Goal: Find specific page/section: Find specific page/section

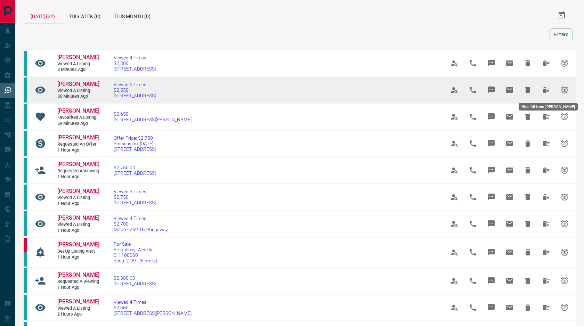
click at [544, 92] on icon "Hide All from Sayali Gaidhani" at bounding box center [546, 90] width 7 height 6
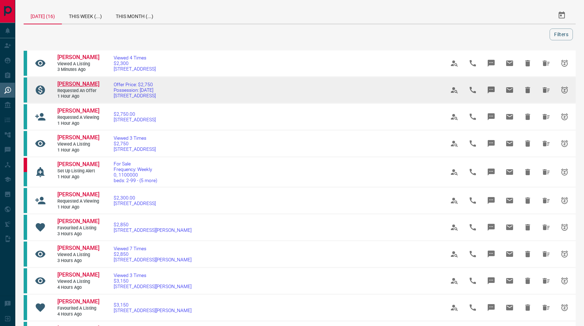
click at [73, 82] on span "[PERSON_NAME]" at bounding box center [78, 84] width 42 height 7
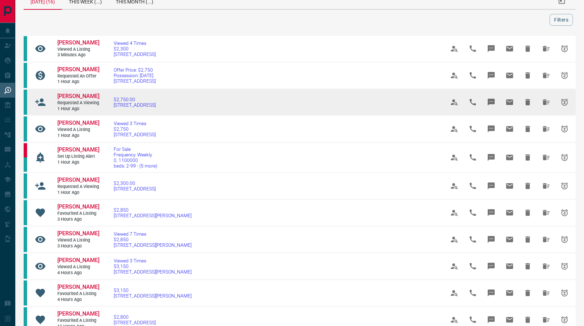
scroll to position [25, 0]
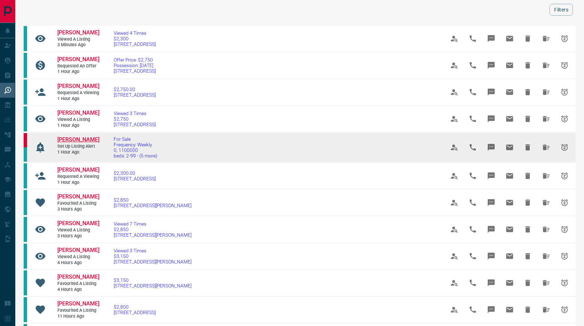
click at [65, 143] on span "[PERSON_NAME]" at bounding box center [78, 139] width 42 height 7
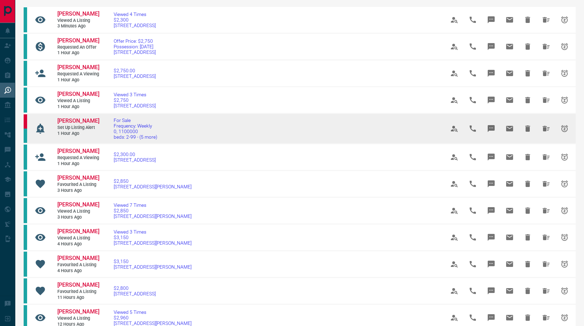
scroll to position [45, 0]
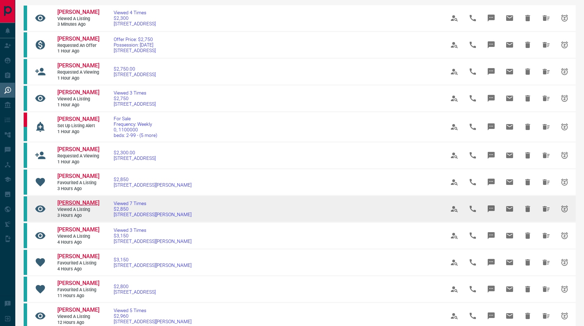
click at [69, 206] on span "[PERSON_NAME]" at bounding box center [78, 203] width 42 height 7
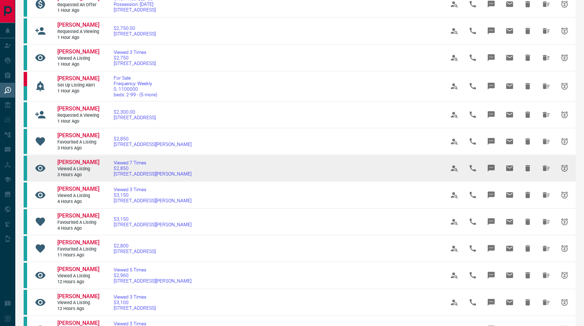
scroll to position [102, 0]
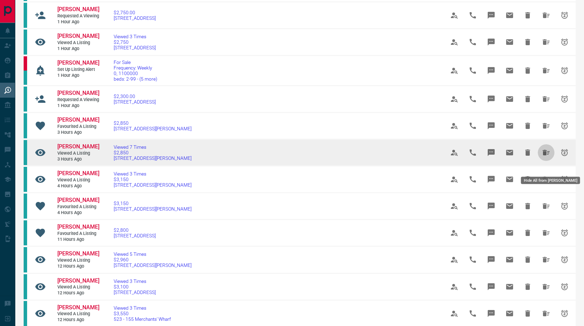
click at [544, 155] on icon "Hide All from Gabby Brome" at bounding box center [546, 153] width 7 height 6
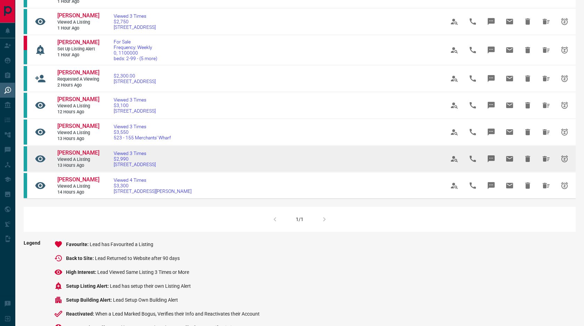
scroll to position [110, 0]
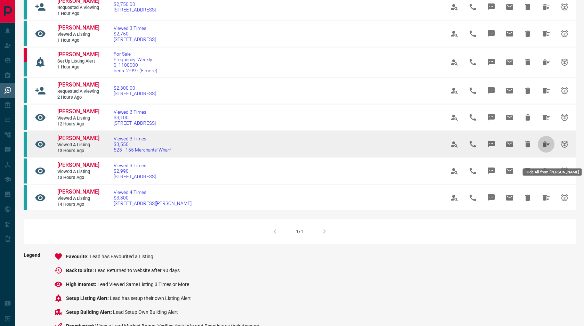
click at [548, 149] on icon "Hide All from Pelin Arslan" at bounding box center [546, 144] width 8 height 8
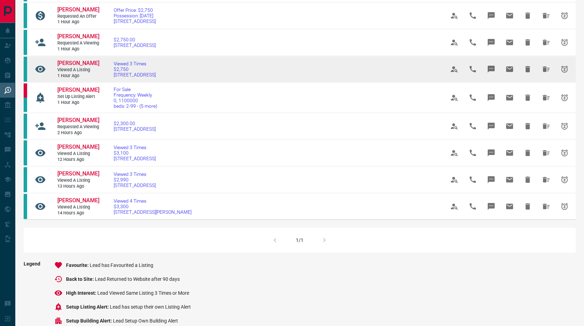
scroll to position [75, 0]
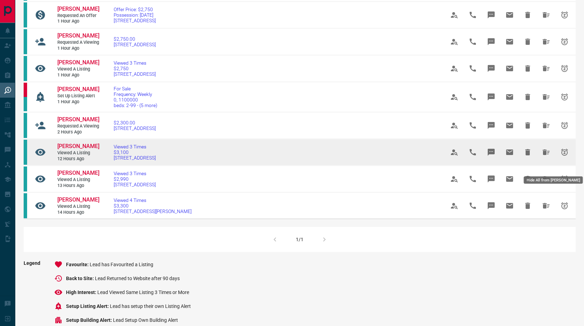
click at [546, 159] on button "Hide All from Rita Eliyas" at bounding box center [546, 152] width 17 height 17
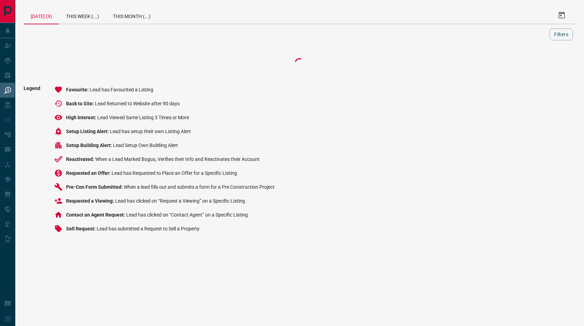
scroll to position [0, 0]
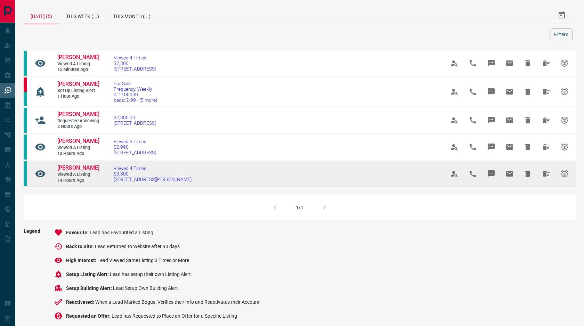
click at [63, 171] on span "[PERSON_NAME]" at bounding box center [78, 168] width 42 height 7
click at [543, 178] on icon "Hide All from Jonathan Salmeron" at bounding box center [546, 174] width 8 height 8
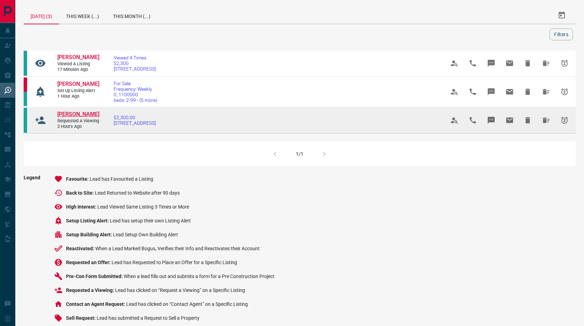
click at [73, 113] on span "[PERSON_NAME]" at bounding box center [78, 114] width 42 height 7
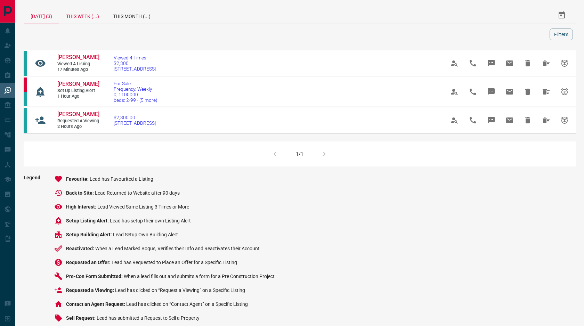
click at [86, 14] on div "This Week (...)" at bounding box center [82, 15] width 47 height 17
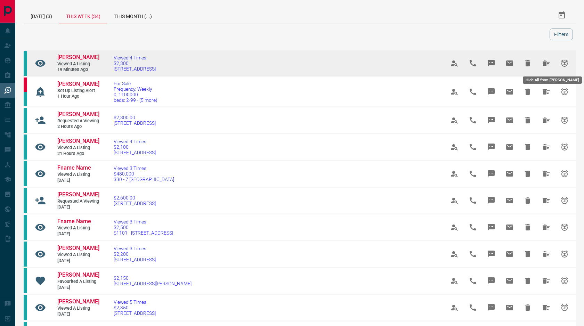
click at [551, 64] on button "Hide All from Abby Fong" at bounding box center [546, 63] width 17 height 17
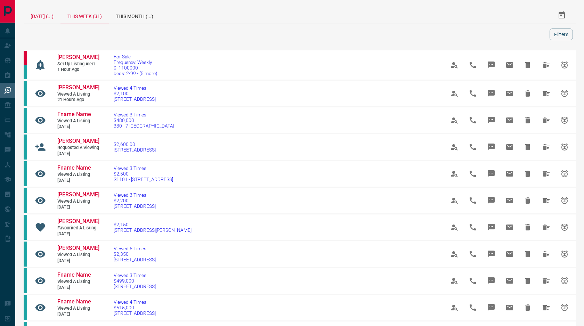
click at [38, 12] on div "[DATE] (...)" at bounding box center [42, 15] width 37 height 17
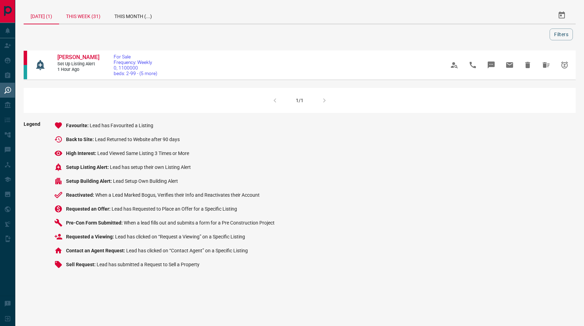
click at [81, 17] on div "This Week (31)" at bounding box center [83, 15] width 48 height 17
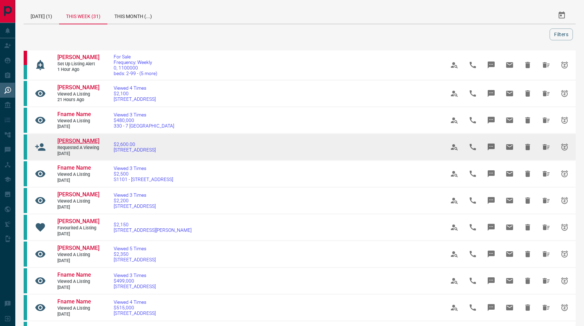
click at [86, 139] on span "[PERSON_NAME]" at bounding box center [78, 141] width 42 height 7
click at [544, 151] on icon "Hide All from Edward Goldring" at bounding box center [546, 147] width 8 height 8
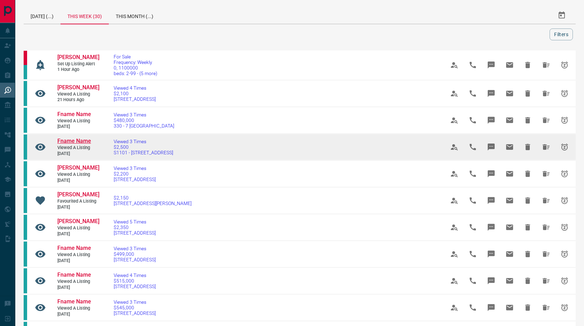
click at [75, 143] on span "Fname Name" at bounding box center [74, 141] width 34 height 7
click at [550, 150] on icon "Hide All from Fname Name" at bounding box center [546, 147] width 8 height 8
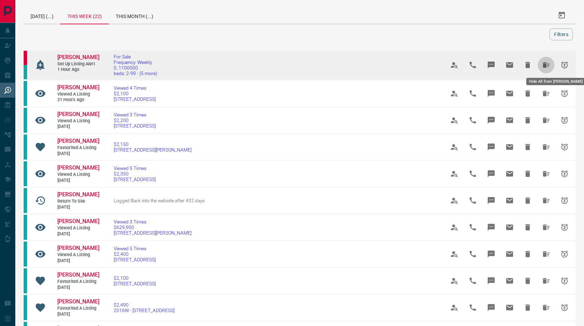
click at [545, 64] on icon "Hide All from Aliya B" at bounding box center [546, 65] width 7 height 6
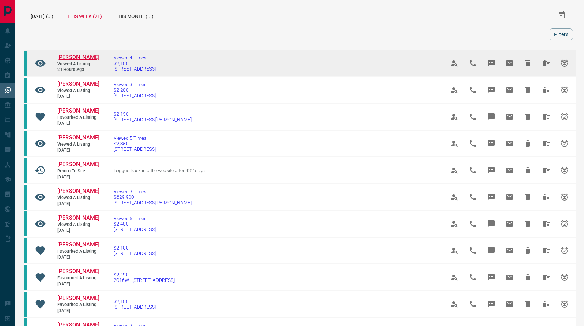
click at [75, 57] on span "[PERSON_NAME]" at bounding box center [78, 57] width 42 height 7
click at [89, 56] on span "[PERSON_NAME]" at bounding box center [78, 57] width 42 height 7
click at [547, 60] on icon "Hide All from Carlos Mancilla" at bounding box center [546, 63] width 8 height 8
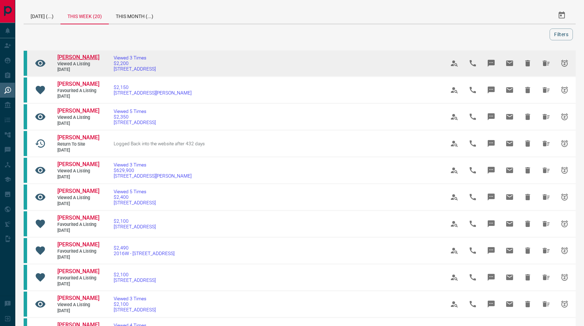
click at [81, 54] on span "[PERSON_NAME]" at bounding box center [78, 57] width 42 height 7
click at [77, 56] on span "[PERSON_NAME]" at bounding box center [78, 57] width 42 height 7
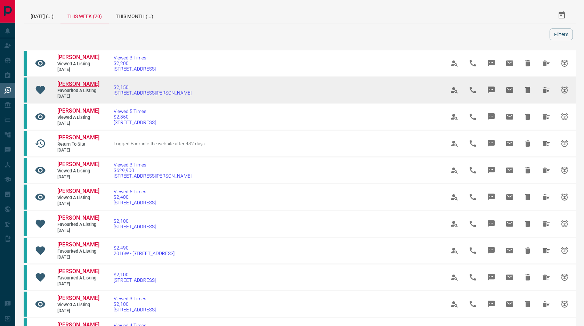
click at [80, 86] on span "[PERSON_NAME]" at bounding box center [78, 84] width 42 height 7
click at [546, 90] on icon "Hide All from Ashwat Gupta" at bounding box center [546, 90] width 7 height 6
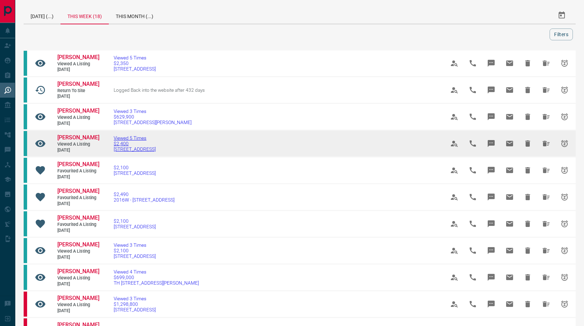
scroll to position [427, 0]
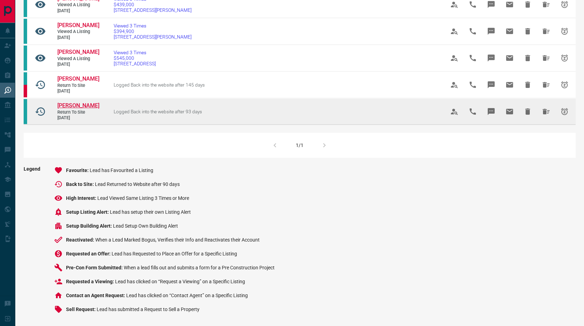
click at [86, 106] on span "[PERSON_NAME]" at bounding box center [78, 105] width 42 height 7
click at [87, 105] on span "[PERSON_NAME]" at bounding box center [78, 105] width 42 height 7
click at [92, 107] on span "[PERSON_NAME]" at bounding box center [78, 105] width 42 height 7
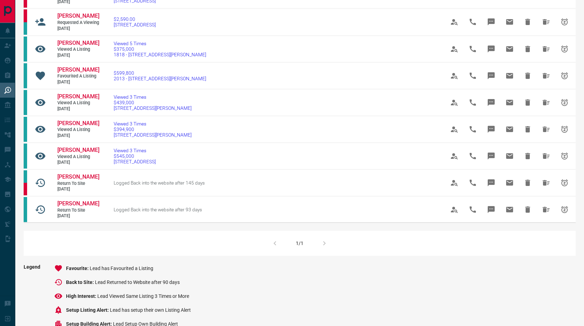
scroll to position [0, 0]
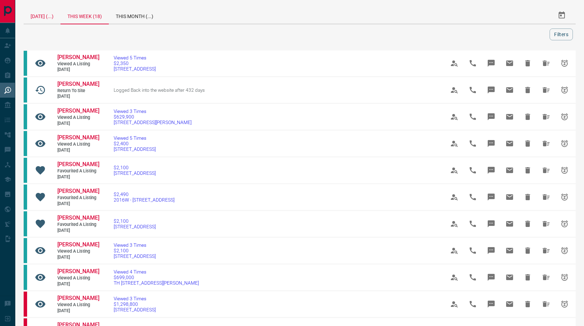
click at [46, 17] on div "[DATE] (...)" at bounding box center [42, 15] width 37 height 17
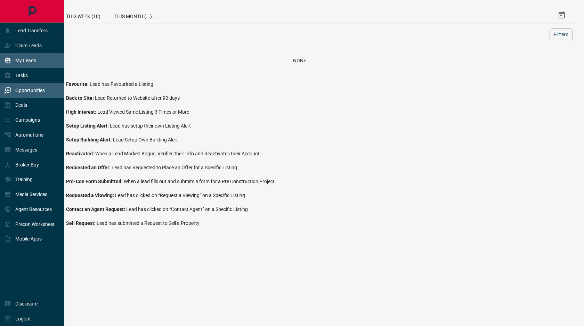
click at [10, 60] on icon at bounding box center [8, 61] width 6 height 6
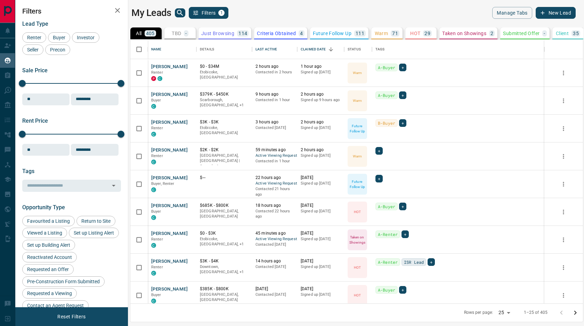
scroll to position [264, 453]
click at [184, 11] on icon "search button" at bounding box center [180, 13] width 8 height 8
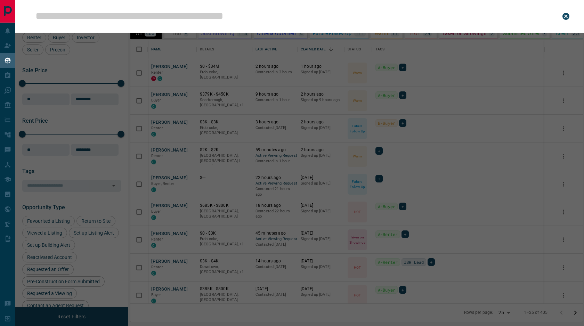
click at [182, 12] on input "Leads Search Bar" at bounding box center [293, 17] width 516 height 22
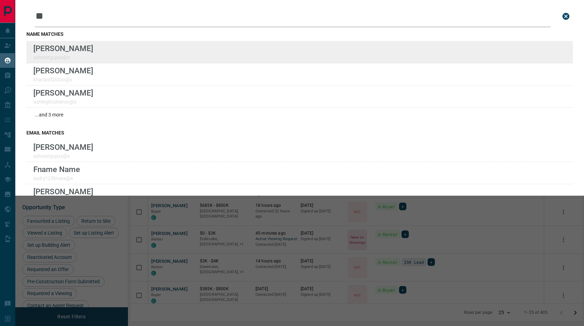
type input "**"
click at [0, 0] on div "Lead Transfers Claim Leads My Leads Tasks Opportunities Deals Campaigns Automat…" at bounding box center [292, 159] width 584 height 318
